Goal: Task Accomplishment & Management: Use online tool/utility

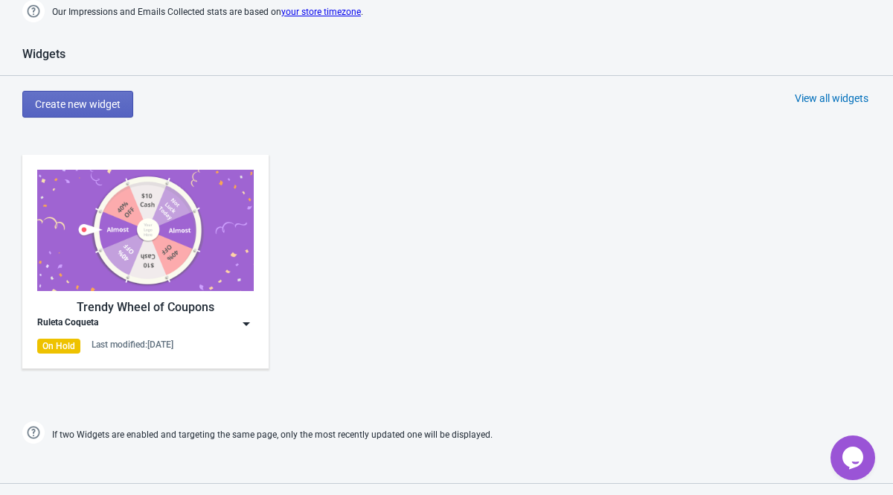
scroll to position [823, 0]
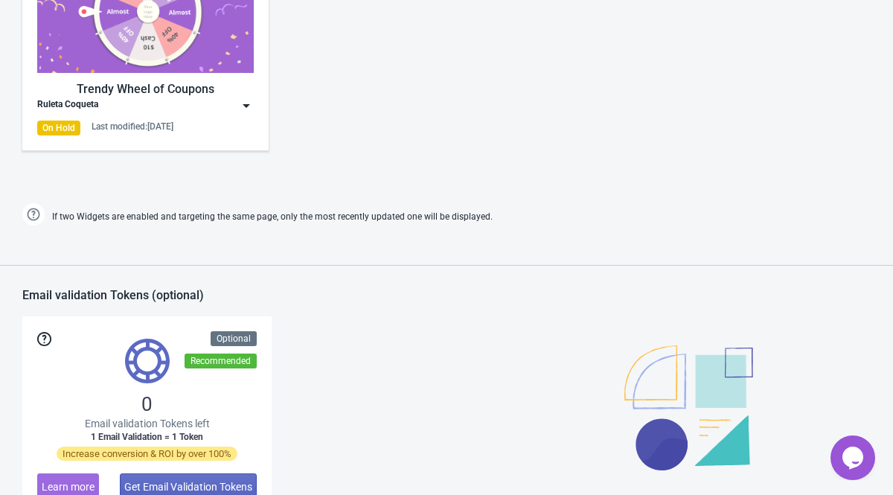
click at [246, 109] on img at bounding box center [246, 105] width 15 height 15
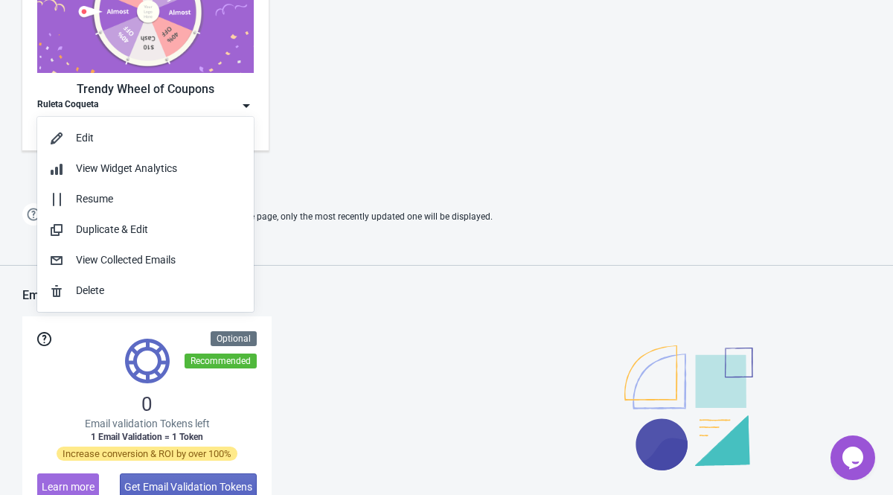
click at [390, 125] on div "Trendy Wheel of Coupons Ruleta Coqueta On Hold Last modified: 20.8.2025" at bounding box center [446, 56] width 893 height 268
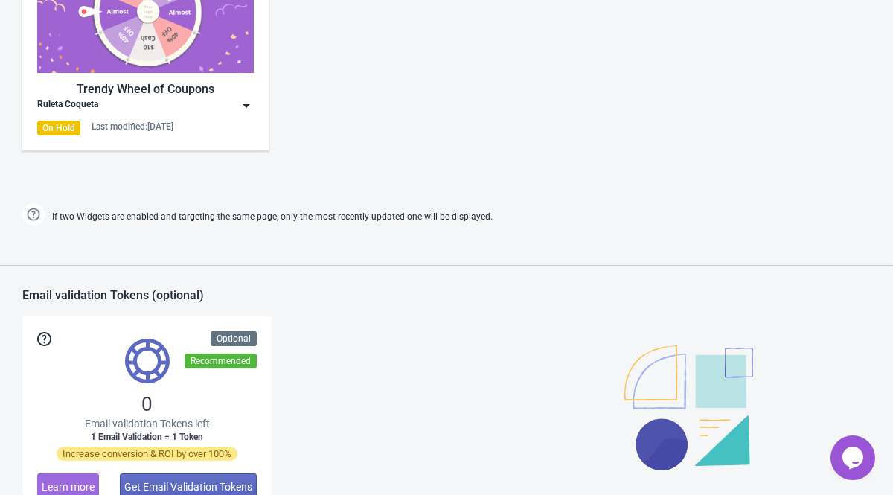
click at [189, 94] on div "Trendy Wheel of Coupons" at bounding box center [145, 89] width 216 height 18
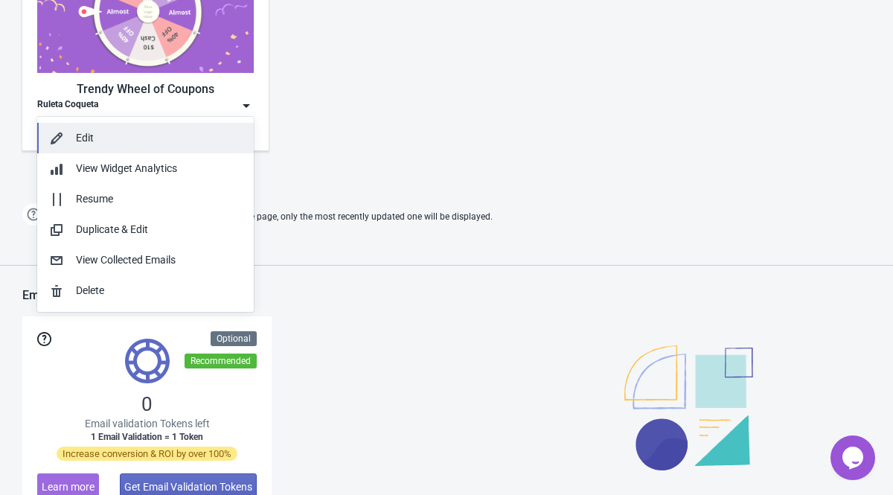
click at [107, 141] on div "Edit" at bounding box center [159, 138] width 166 height 16
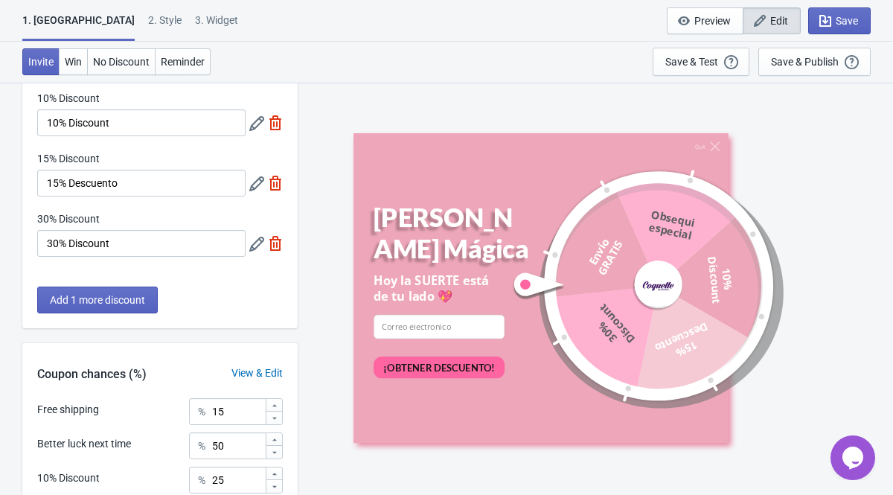
scroll to position [393, 0]
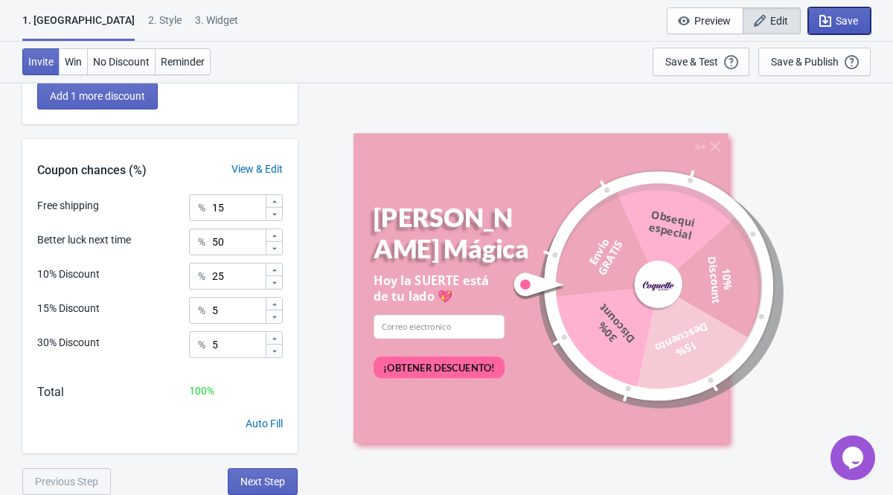
click at [855, 13] on button "Save" at bounding box center [839, 20] width 62 height 27
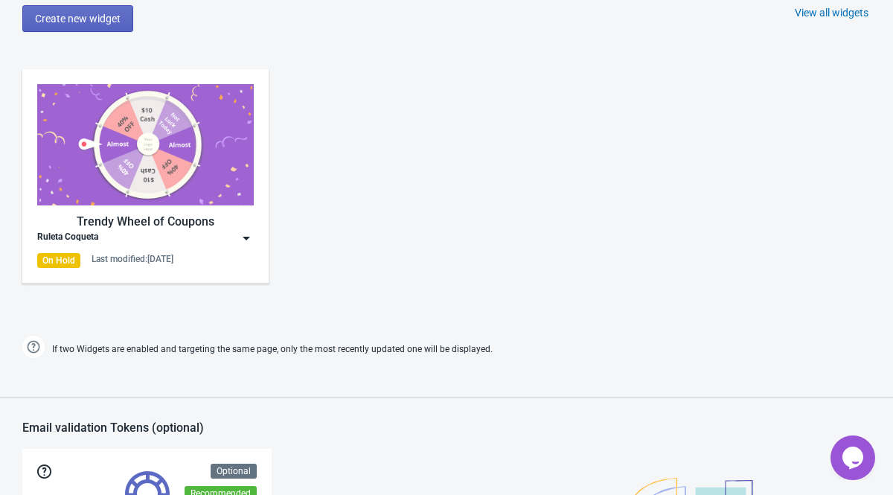
scroll to position [672, 0]
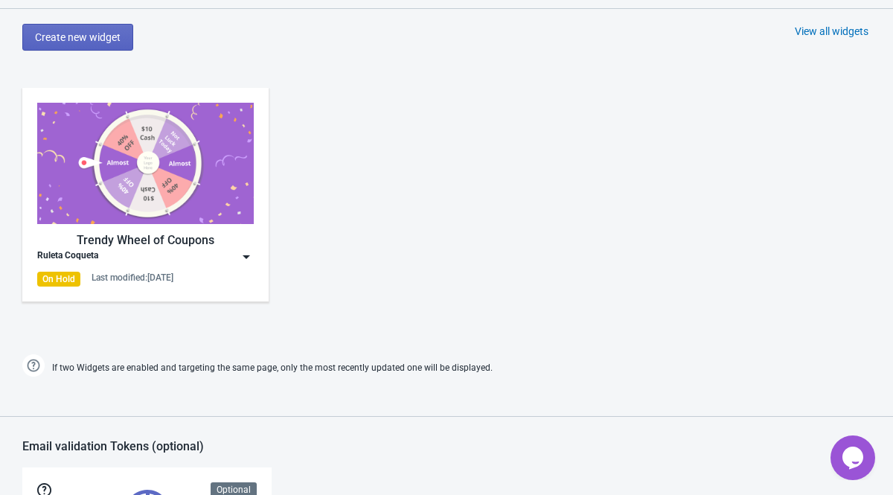
click at [240, 260] on img at bounding box center [246, 256] width 15 height 15
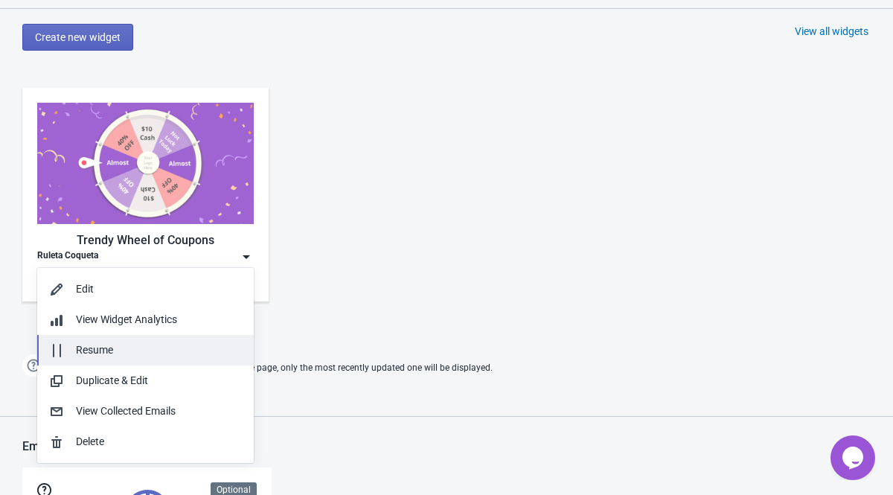
click at [104, 354] on div "Resume" at bounding box center [159, 350] width 166 height 16
